Goal: Information Seeking & Learning: Compare options

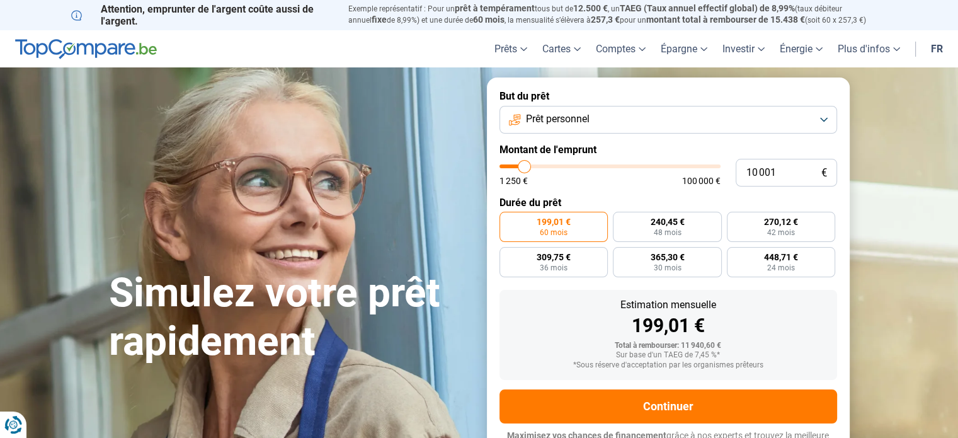
click at [679, 117] on button "Prêt personnel" at bounding box center [669, 120] width 338 height 28
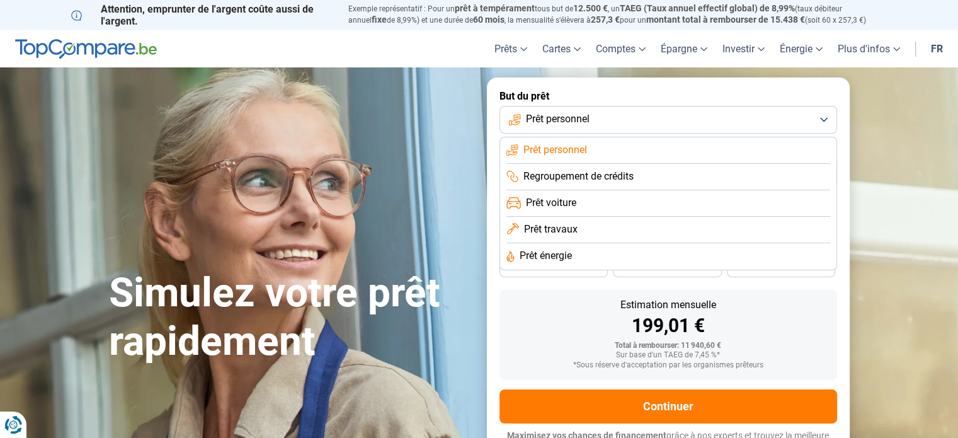
click at [574, 147] on span "Prêt personnel" at bounding box center [555, 150] width 64 height 14
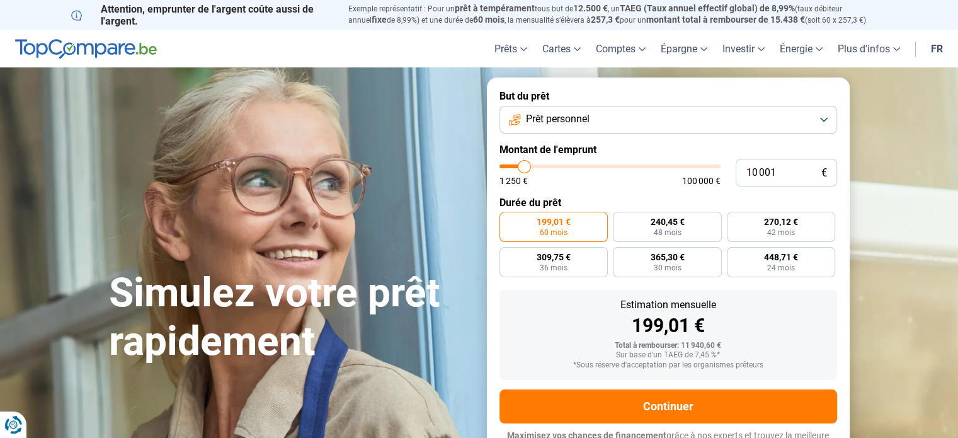
type input "11 750"
type input "11750"
type input "13 000"
type input "13000"
type input "14 000"
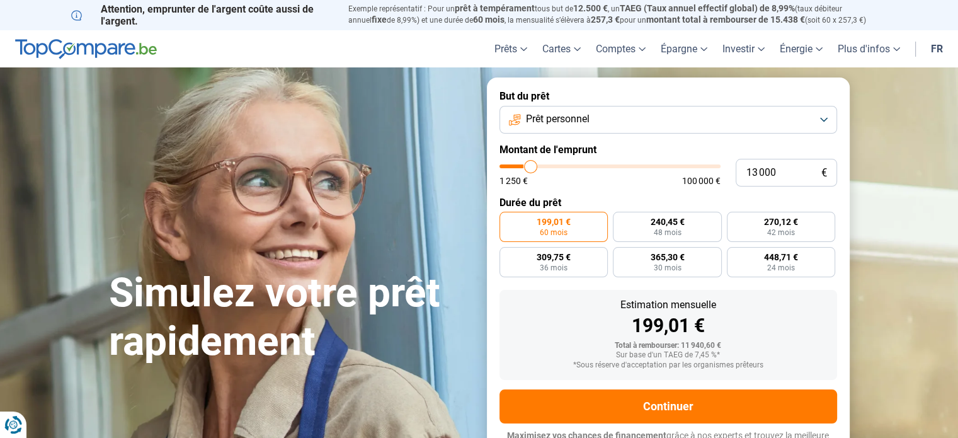
type input "14000"
type input "15 000"
type input "15000"
type input "16 000"
type input "16000"
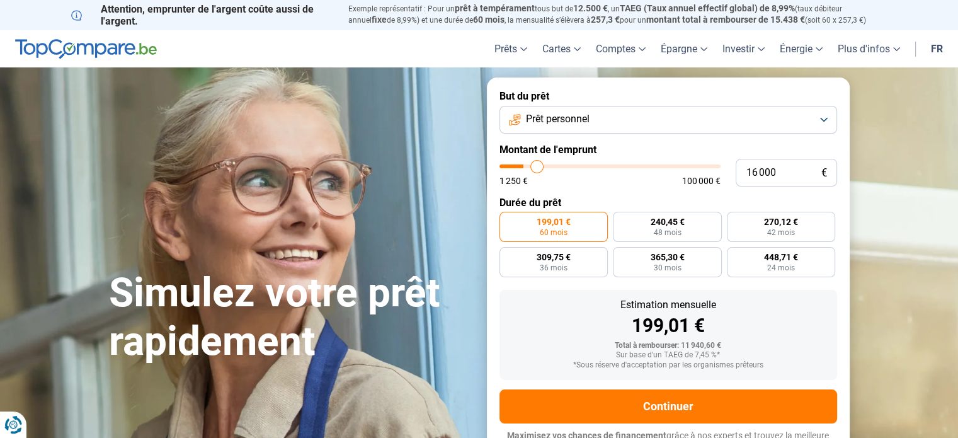
type input "17 500"
type input "17500"
type input "18 500"
type input "18500"
type input "19 250"
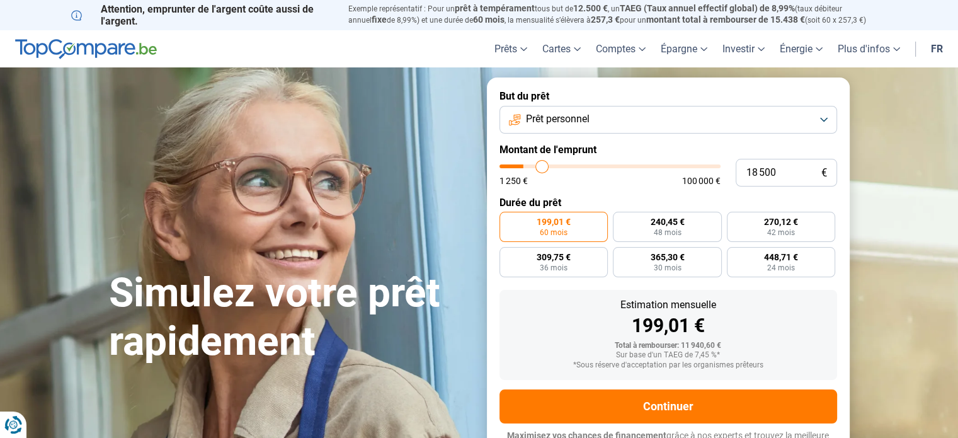
type input "19250"
type input "21 250"
type input "21250"
type input "22 500"
type input "22500"
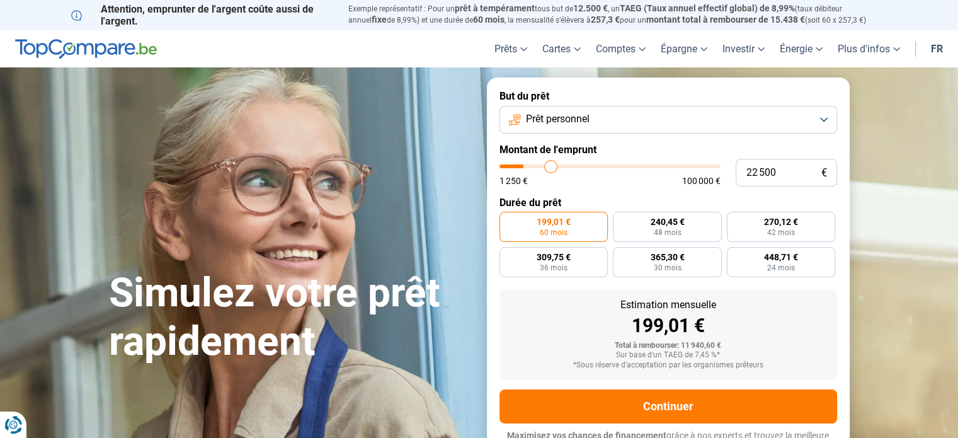
type input "23 500"
type input "23500"
type input "24 750"
type input "24750"
type input "25 250"
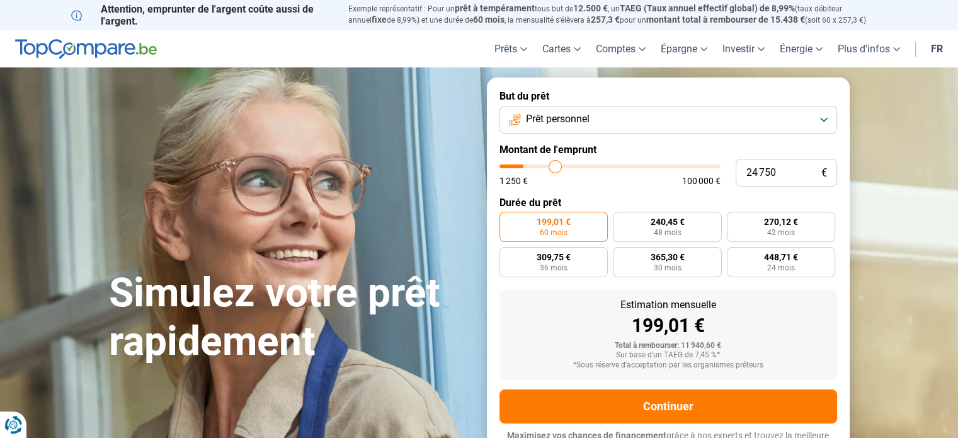
type input "25250"
type input "26 250"
type input "26250"
type input "27 500"
type input "27500"
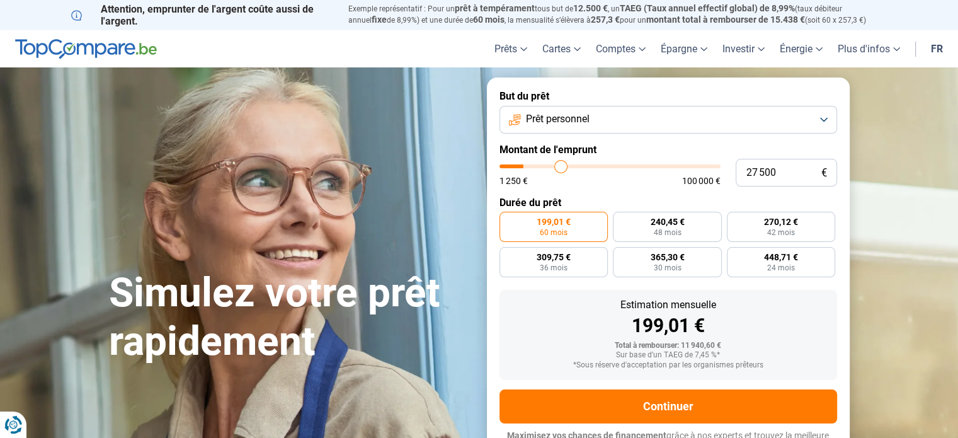
type input "28 500"
type input "28500"
type input "29 750"
type input "29750"
type input "30 750"
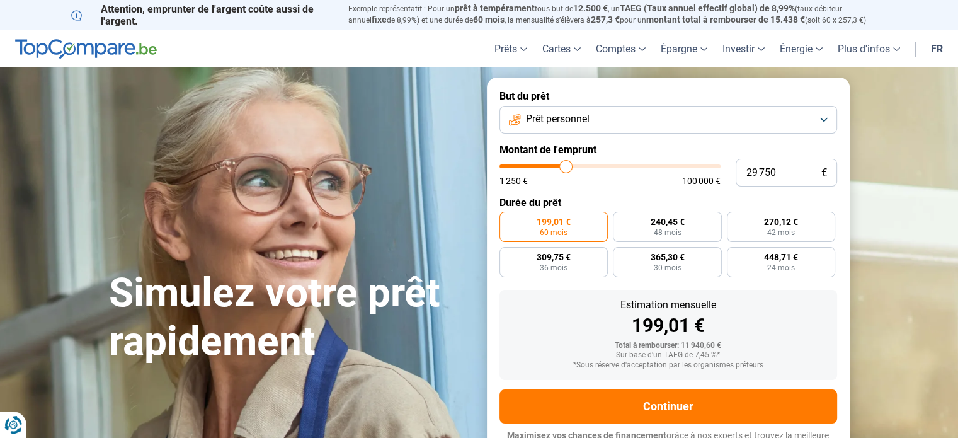
type input "30750"
type input "31 500"
type input "31500"
type input "32 750"
type input "32750"
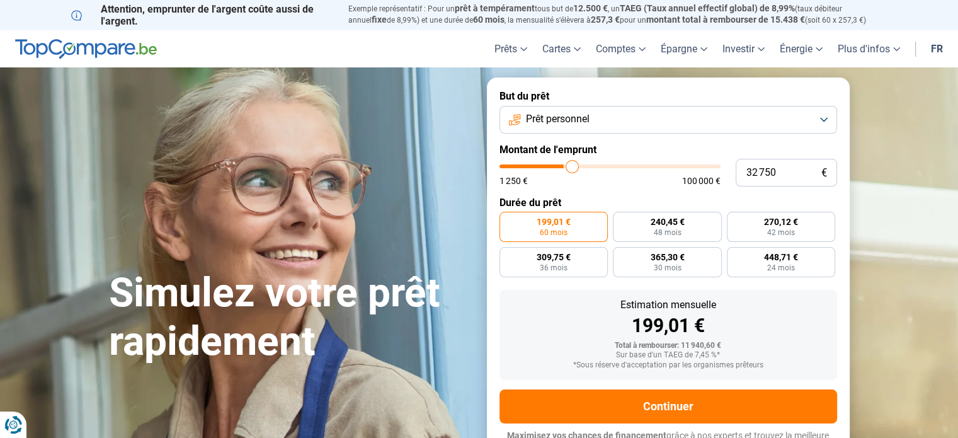
type input "34 250"
type input "34250"
type input "36 000"
type input "36000"
type input "37 000"
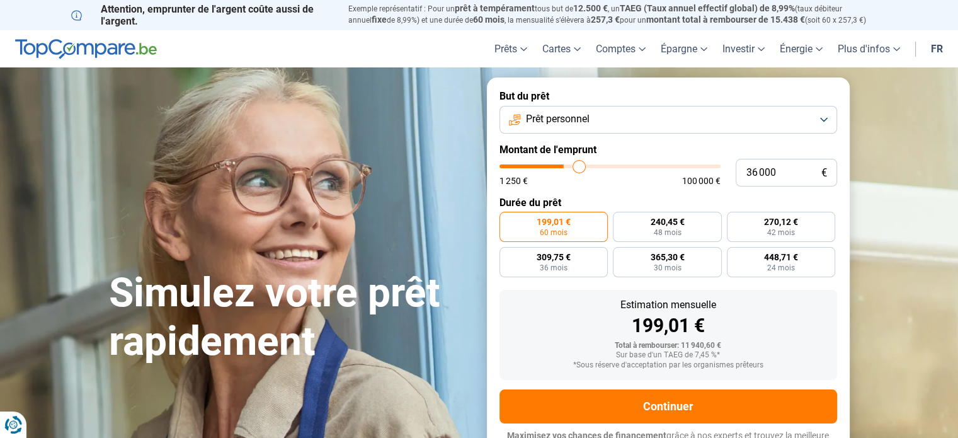
type input "37000"
type input "38 250"
type input "38250"
type input "39 500"
type input "39500"
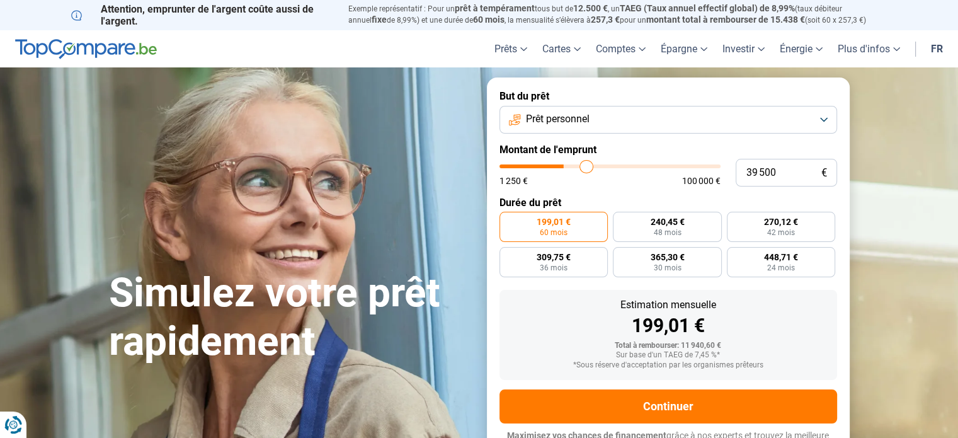
type input "40 750"
type input "40750"
type input "42 500"
type input "42500"
type input "43 750"
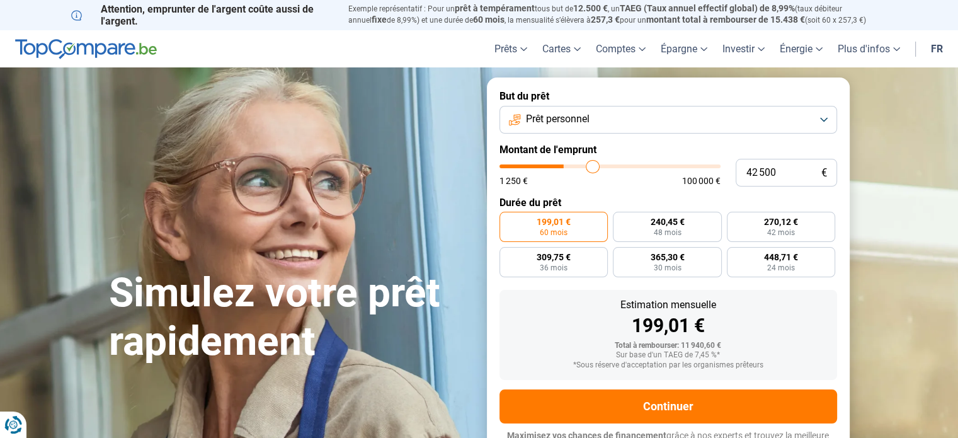
type input "43750"
type input "44 750"
type input "44750"
type input "46 000"
type input "46000"
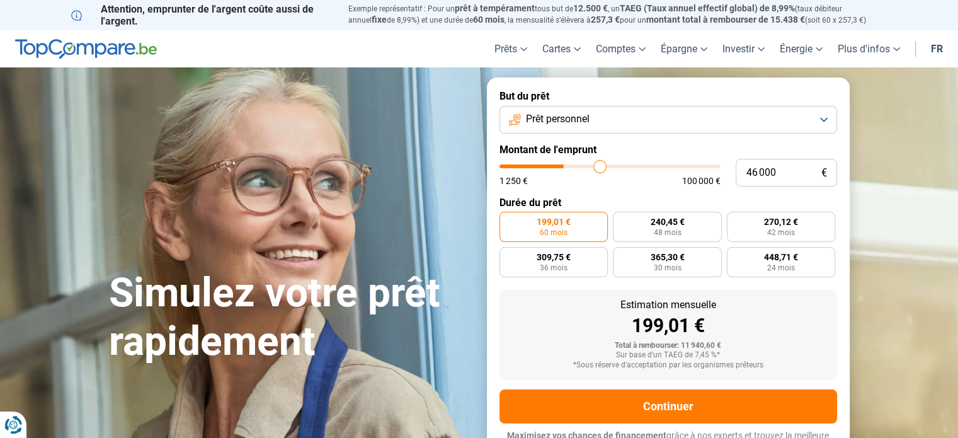
type input "47 250"
type input "47250"
type input "48 250"
type input "48250"
type input "49 750"
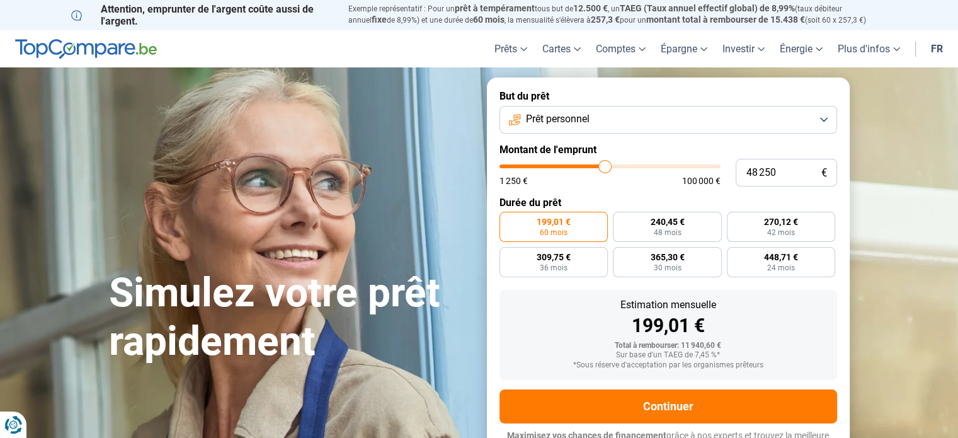
type input "49750"
type input "50 750"
type input "50750"
type input "52 250"
type input "52250"
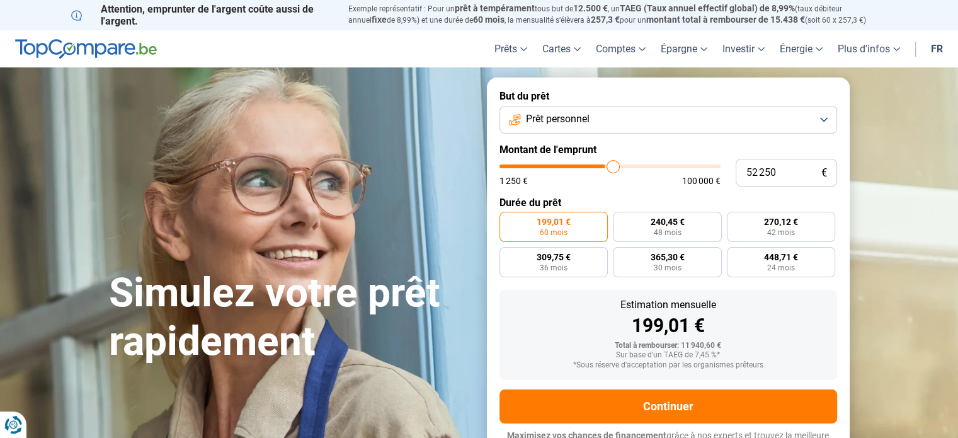
type input "53 250"
type input "53250"
type input "54 500"
type input "54500"
type input "55 500"
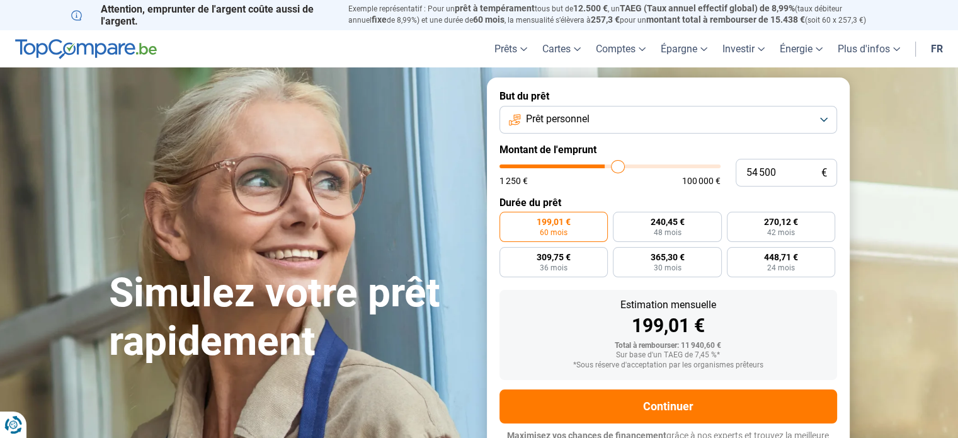
type input "55500"
type input "56 250"
type input "56250"
type input "57 000"
type input "57000"
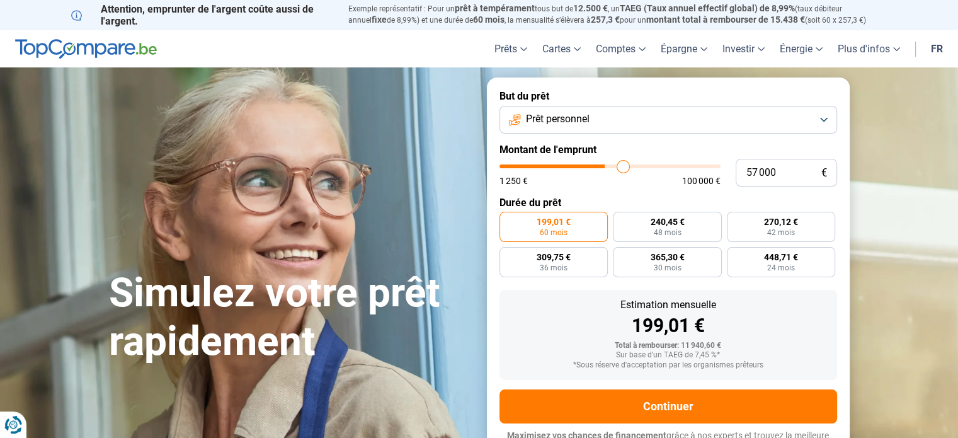
type input "58 000"
type input "58000"
type input "59 750"
type input "59750"
type input "60 750"
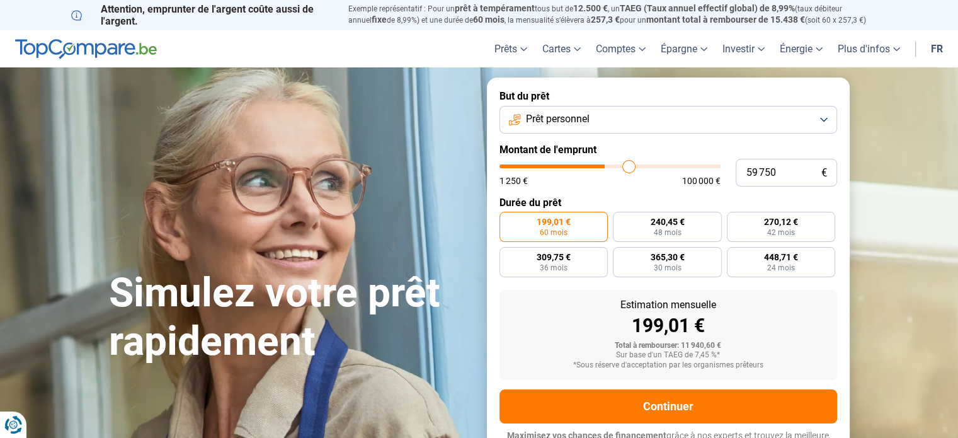
type input "60750"
type input "61 500"
type input "61500"
type input "62 250"
type input "62250"
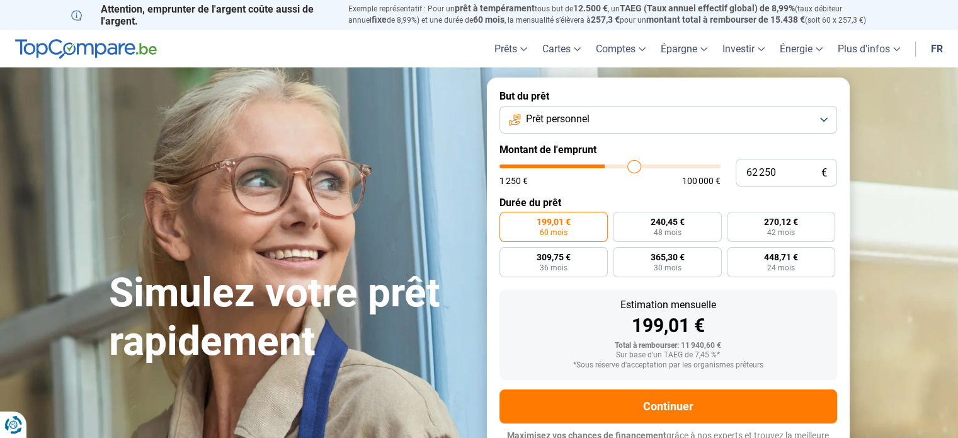
type input "63 000"
type input "63000"
type input "63 250"
type input "63250"
type input "63 500"
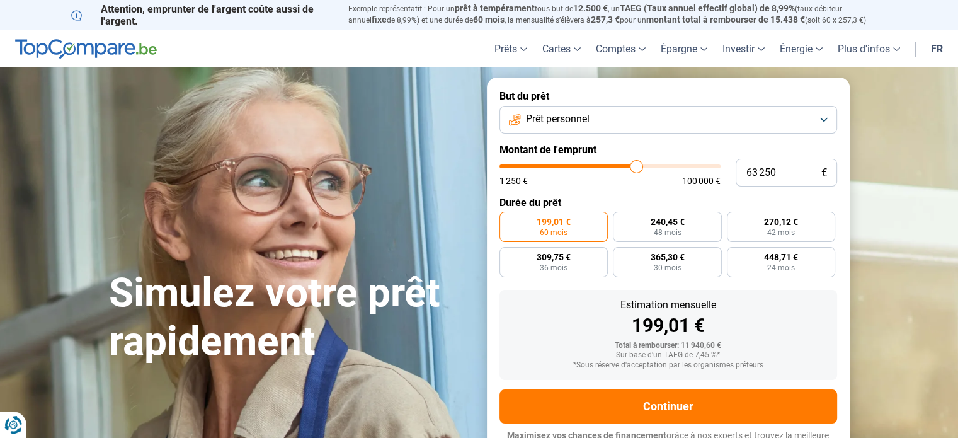
type input "63500"
type input "64 000"
type input "64000"
type input "64 500"
type input "64500"
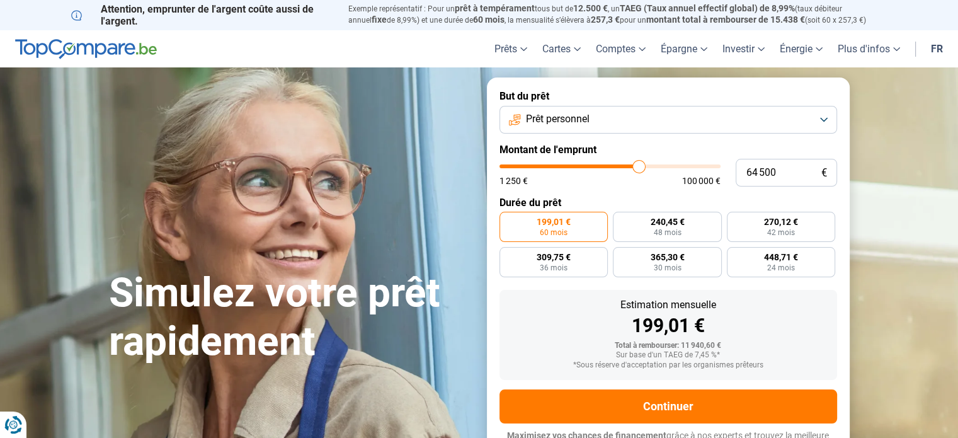
type input "65 250"
type input "65250"
type input "65 750"
type input "65750"
type input "66 250"
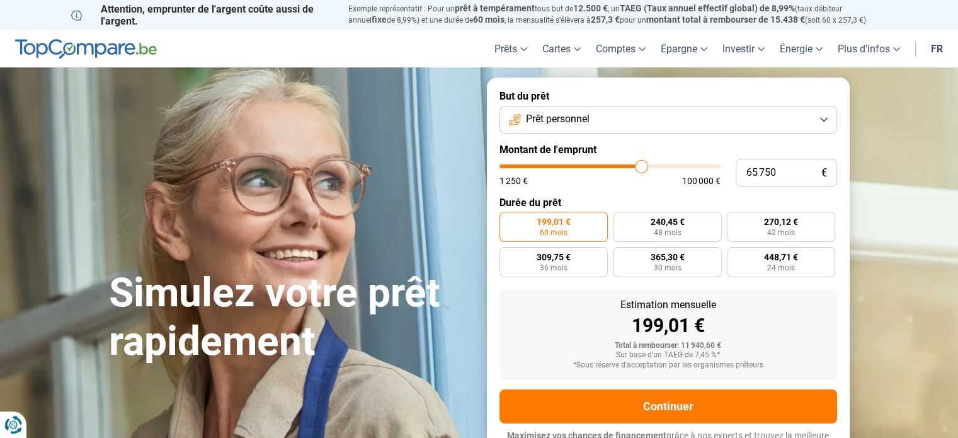
type input "66250"
type input "66 500"
type input "66500"
type input "67 250"
type input "67250"
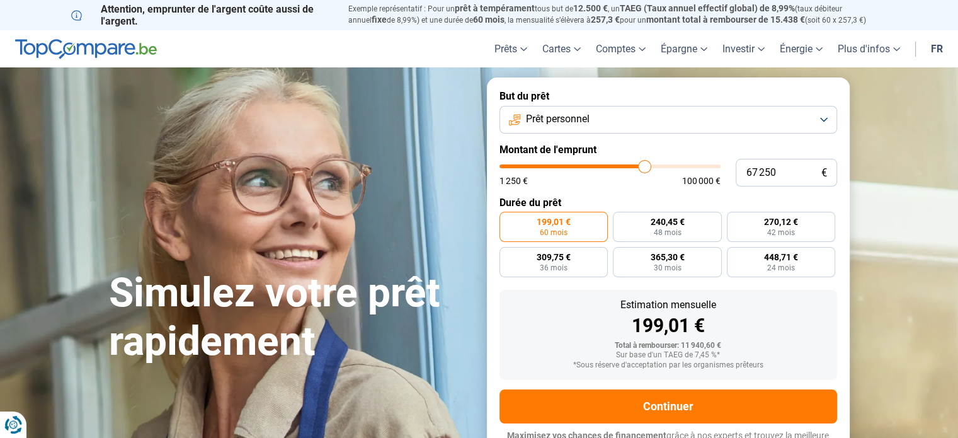
type input "68 500"
type input "68500"
type input "69 250"
type input "69250"
type input "69 500"
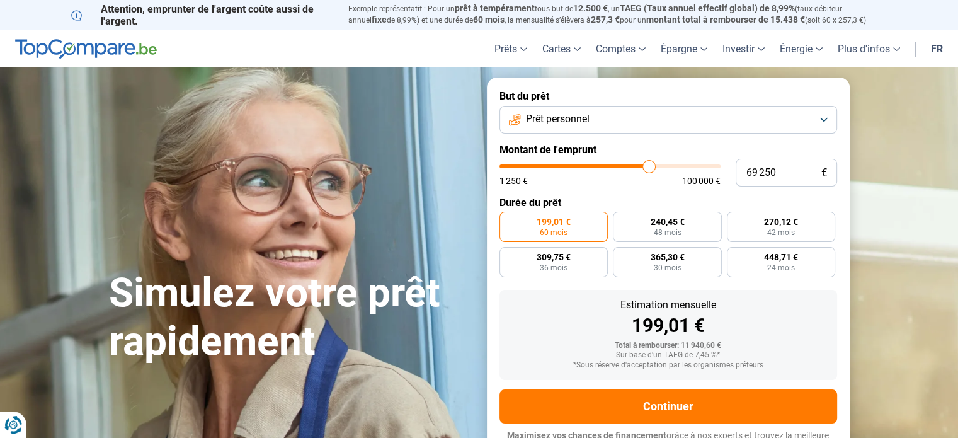
type input "69500"
type input "69 750"
type input "69750"
type input "70 000"
type input "70000"
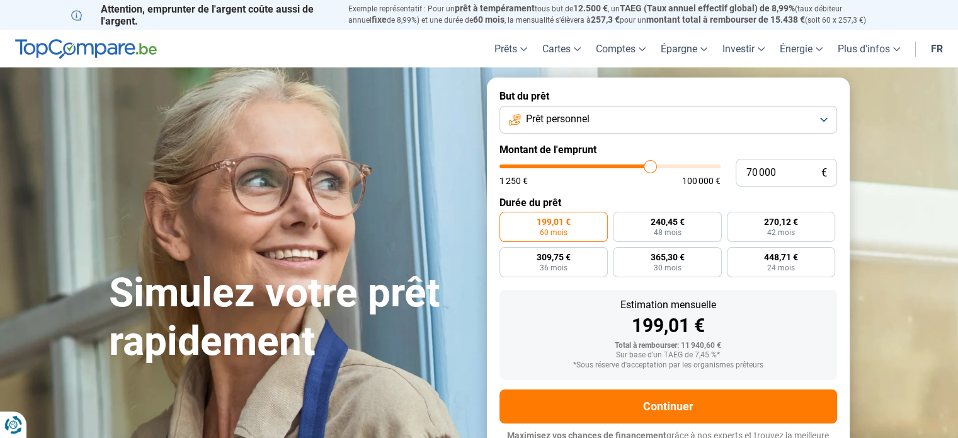
type input "70 250"
type input "70250"
type input "70 000"
type input "70000"
type input "69 750"
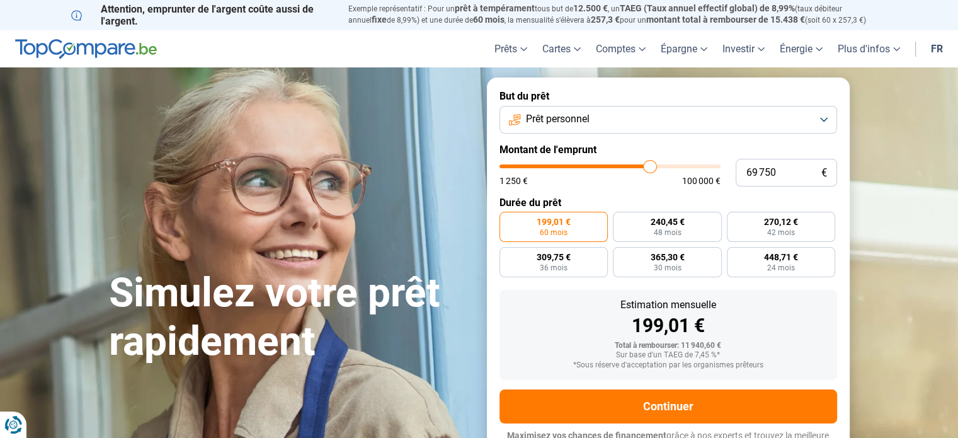
drag, startPoint x: 523, startPoint y: 166, endPoint x: 650, endPoint y: 176, distance: 127.0
type input "69750"
click at [650, 168] on input "range" at bounding box center [610, 166] width 221 height 4
radio input "false"
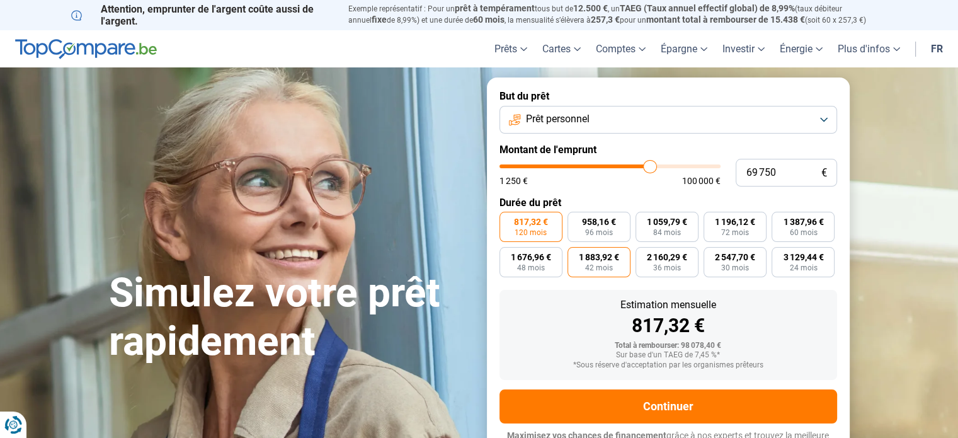
scroll to position [17, 0]
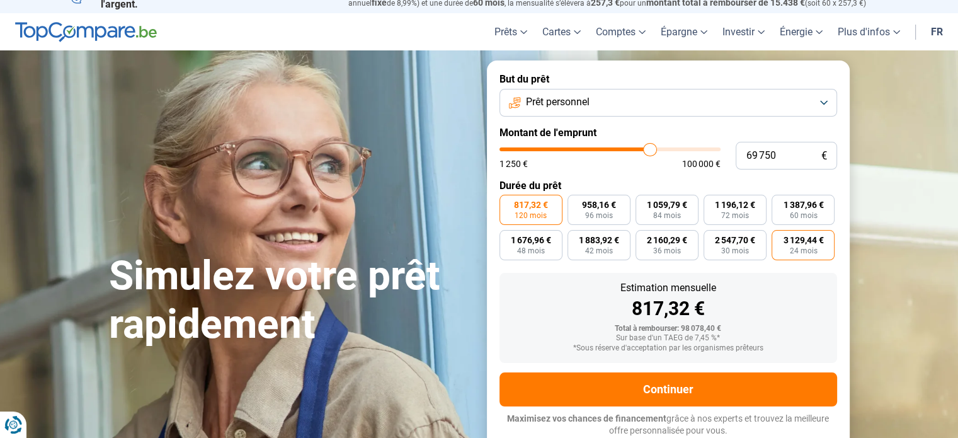
click at [800, 244] on span "3 129,44 €" at bounding box center [803, 240] width 40 height 9
click at [780, 238] on input "3 129,44 € 24 mois" at bounding box center [776, 234] width 8 height 8
radio input "true"
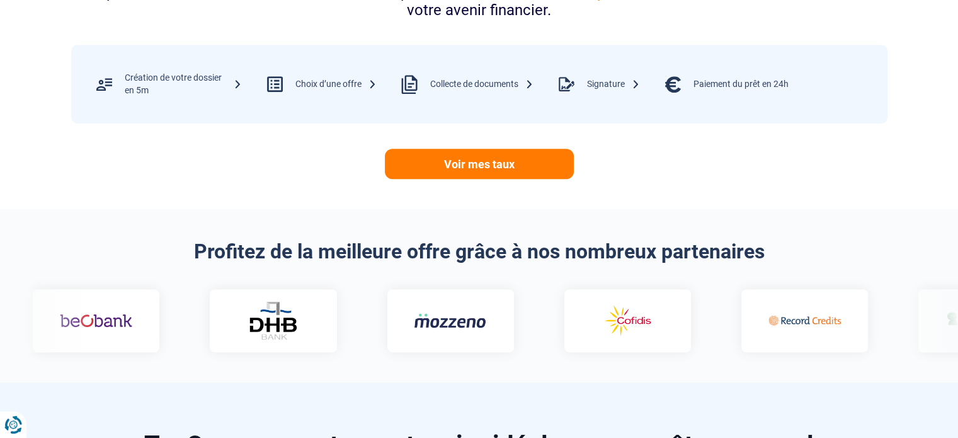
scroll to position [647, 0]
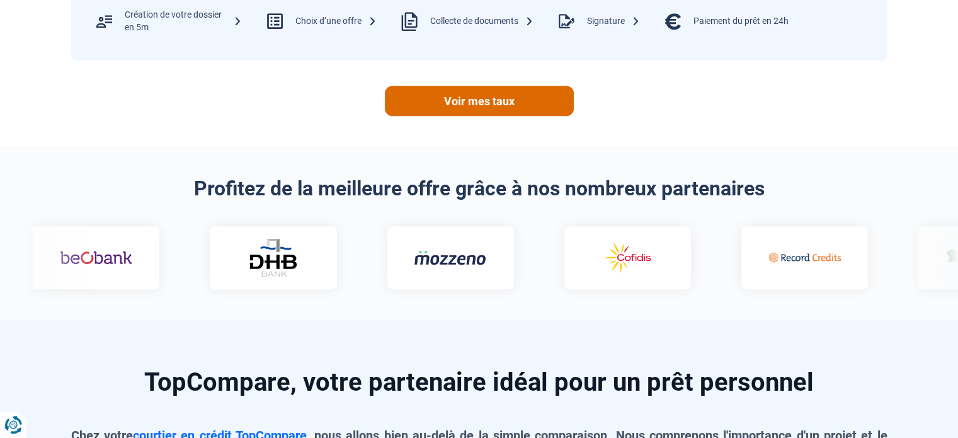
click at [496, 105] on link "Voir mes taux" at bounding box center [479, 101] width 189 height 30
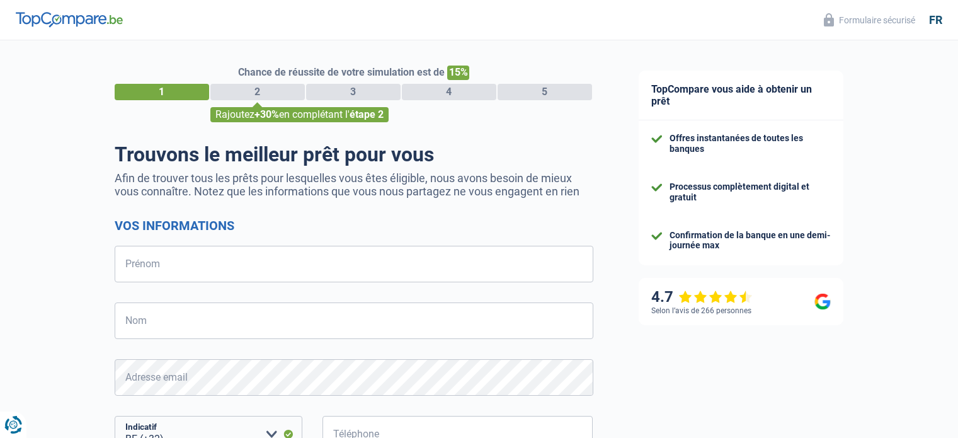
select select "32"
